Goal: Check status: Check status

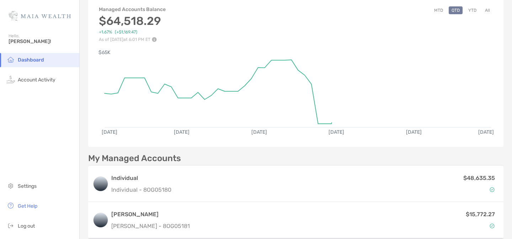
scroll to position [63, 0]
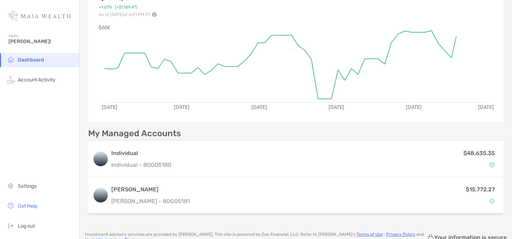
click at [261, 140] on div "My Managed Accounts Individual Individual - 8OG05180 $48,635.35 [PERSON_NAME] […" at bounding box center [295, 172] width 415 height 87
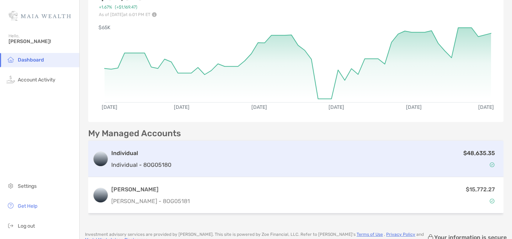
click at [255, 151] on div "$48,635.35" at bounding box center [336, 158] width 325 height 21
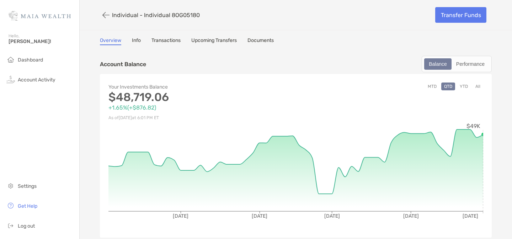
click at [167, 39] on link "Transactions" at bounding box center [165, 41] width 29 height 8
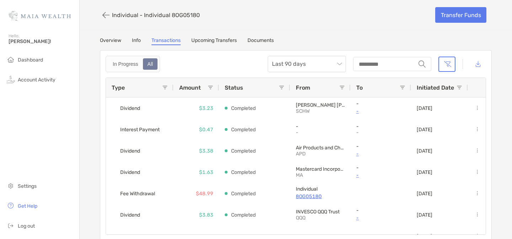
click at [270, 38] on link "Documents" at bounding box center [260, 41] width 26 height 8
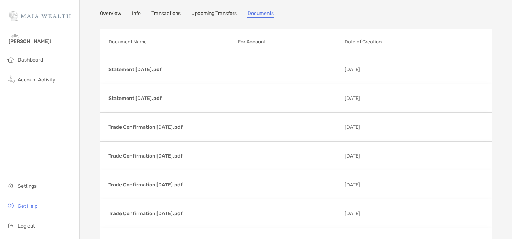
scroll to position [29, 0]
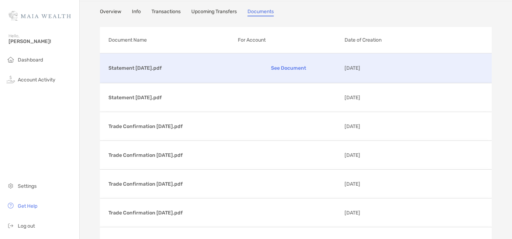
click at [286, 69] on p "See Document" at bounding box center [288, 68] width 101 height 12
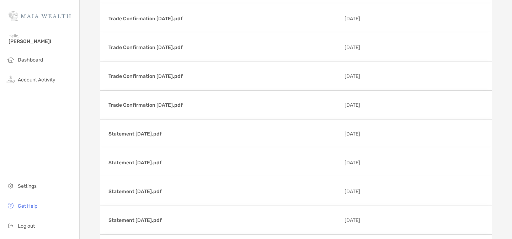
scroll to position [347, 0]
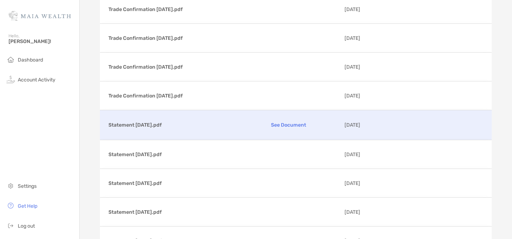
click at [286, 125] on p "See Document" at bounding box center [288, 125] width 101 height 12
